Goal: Task Accomplishment & Management: Manage account settings

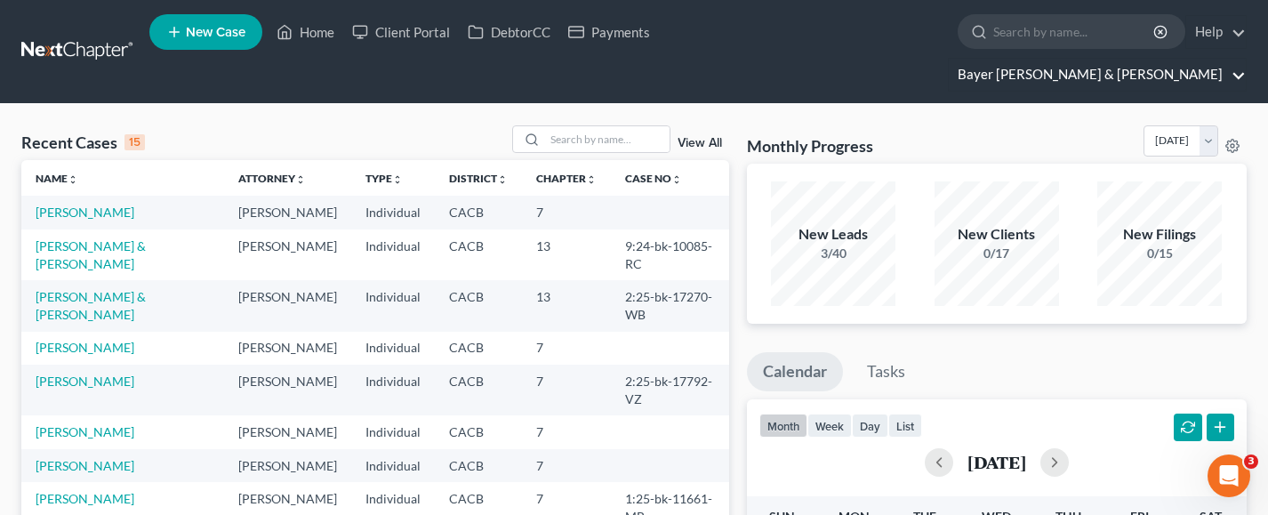
click at [1128, 59] on link "Bayer [PERSON_NAME] & [PERSON_NAME]" at bounding box center [1097, 75] width 297 height 32
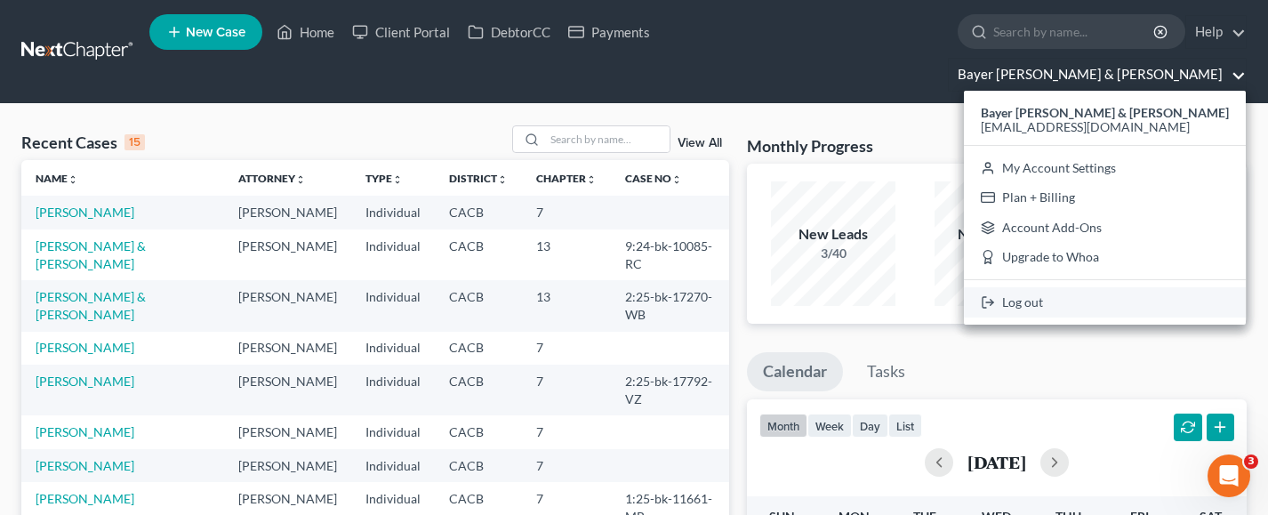
click at [1108, 287] on link "Log out" at bounding box center [1105, 302] width 282 height 30
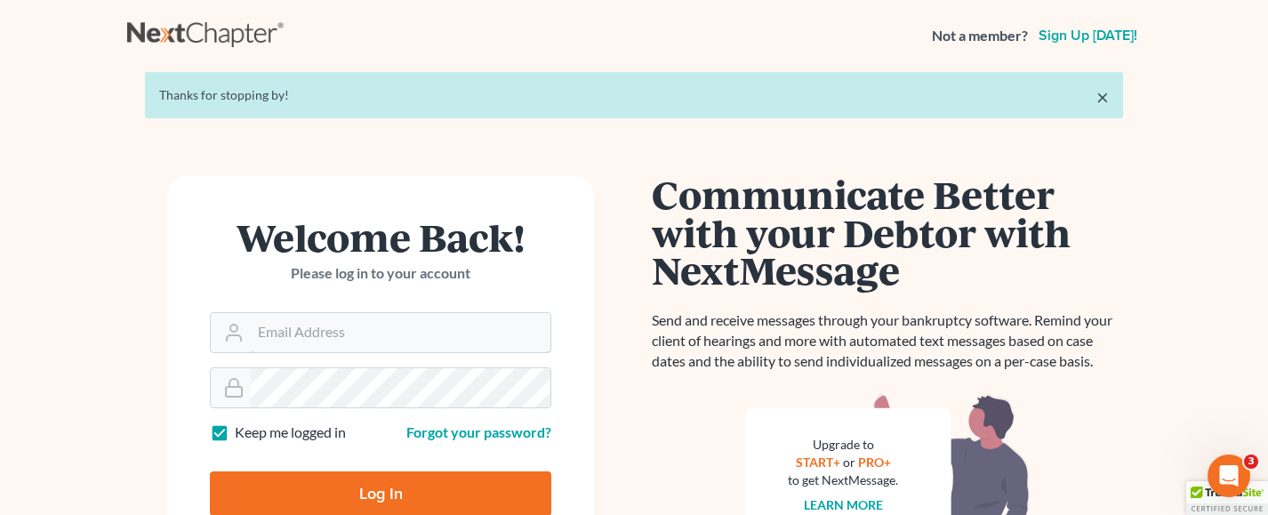
type input "[EMAIL_ADDRESS][DOMAIN_NAME]"
click at [384, 496] on input "Log In" at bounding box center [380, 493] width 341 height 44
type input "Thinking..."
